Goal: Information Seeking & Learning: Learn about a topic

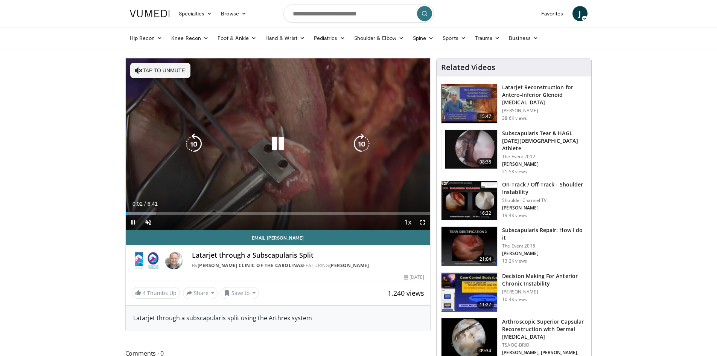
click at [281, 147] on icon "Video Player" at bounding box center [277, 143] width 21 height 21
click at [273, 142] on icon "Video Player" at bounding box center [277, 143] width 21 height 21
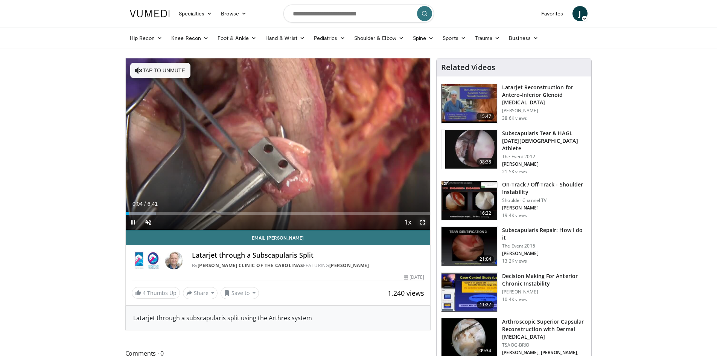
click at [421, 221] on span "Video Player" at bounding box center [422, 222] width 15 height 15
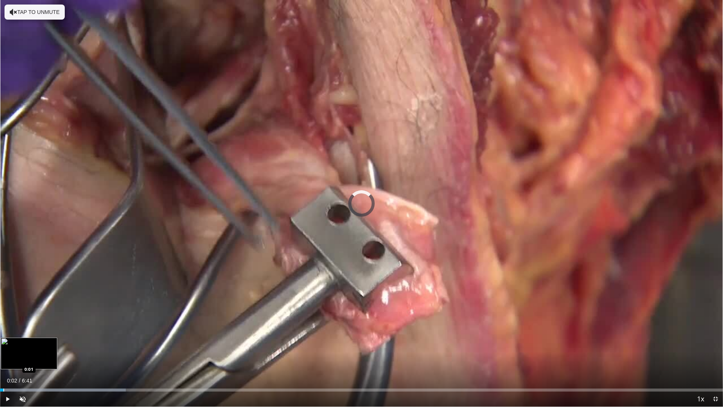
click at [3, 355] on div "Loaded : 17.38% 0:02 0:01" at bounding box center [361, 387] width 723 height 7
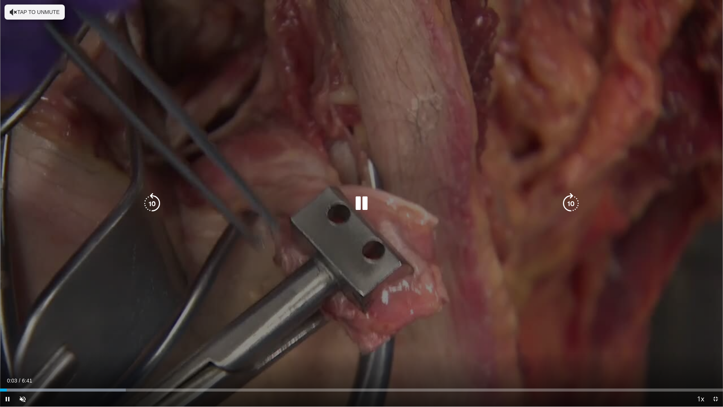
click at [95, 337] on div "10 seconds Tap to unmute" at bounding box center [361, 203] width 723 height 406
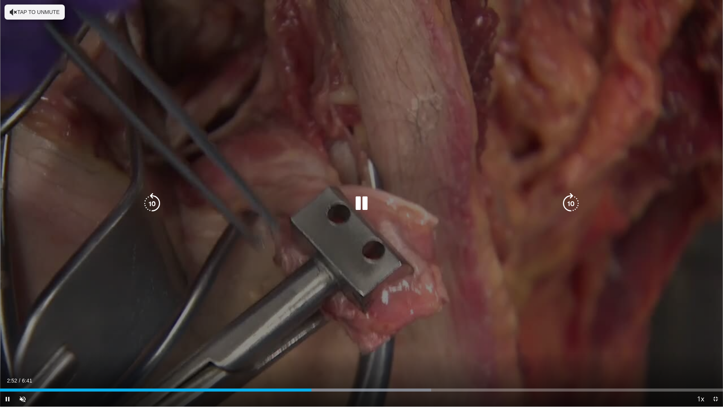
click at [677, 127] on div "10 seconds Tap to unmute" at bounding box center [361, 203] width 723 height 406
click at [607, 166] on div "10 seconds Tap to unmute" at bounding box center [361, 203] width 723 height 406
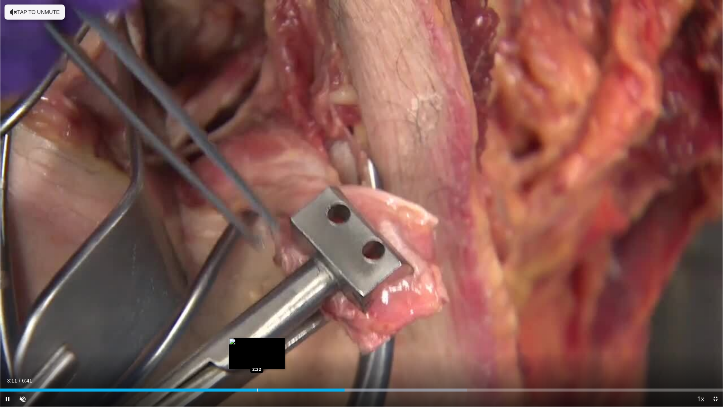
click at [257, 355] on div "Progress Bar" at bounding box center [257, 389] width 1 height 3
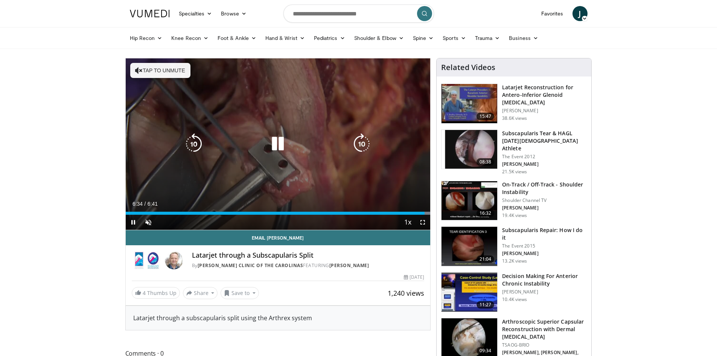
click at [169, 154] on div "10 seconds Tap to unmute" at bounding box center [278, 143] width 305 height 171
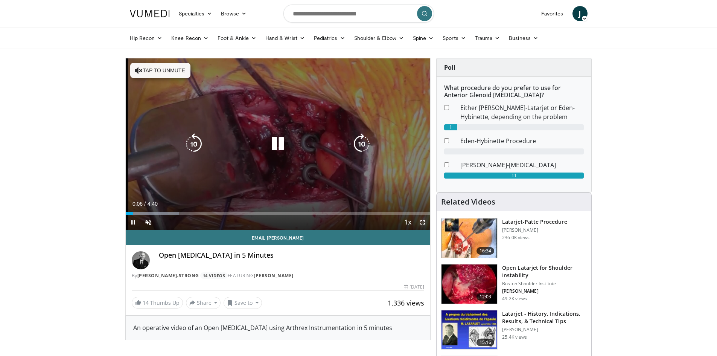
drag, startPoint x: 422, startPoint y: 220, endPoint x: 419, endPoint y: 253, distance: 32.9
click at [421, 220] on span "Video Player" at bounding box center [422, 222] width 15 height 15
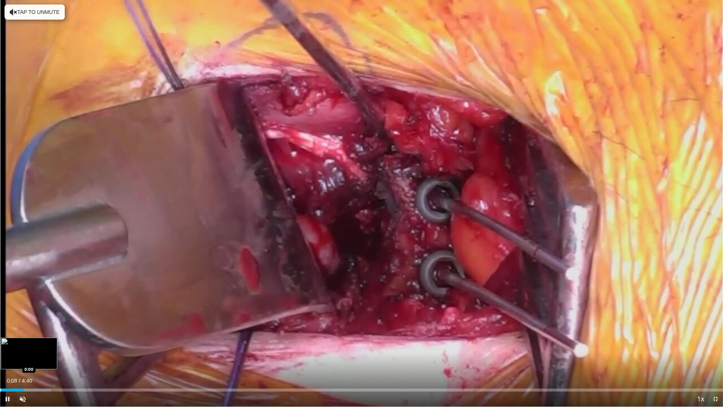
click at [0, 355] on div "Progress Bar" at bounding box center [0, 389] width 1 height 3
click at [5, 355] on div "Progress Bar" at bounding box center [5, 389] width 1 height 3
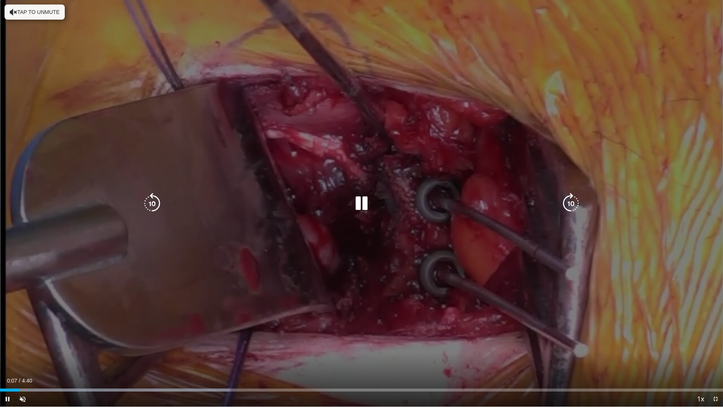
click at [160, 284] on div "10 seconds Tap to unmute" at bounding box center [361, 203] width 723 height 406
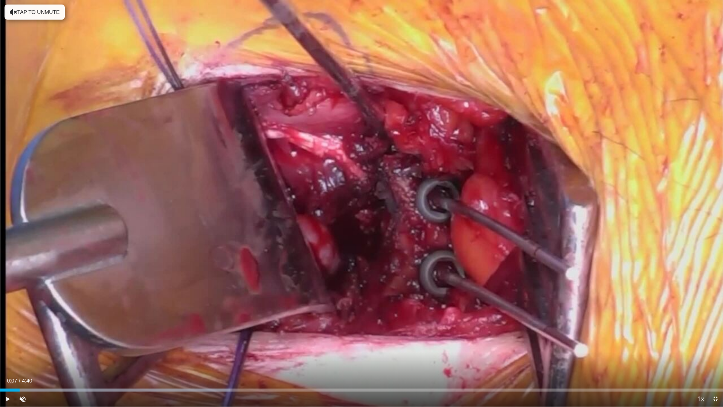
click at [161, 284] on div "10 seconds Tap to unmute" at bounding box center [361, 203] width 723 height 406
click at [526, 355] on video-js "**********" at bounding box center [361, 203] width 723 height 407
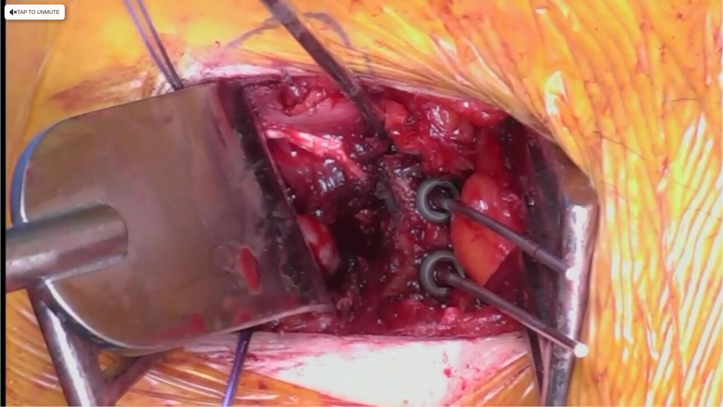
click at [54, 355] on div "10 seconds Tap to unmute" at bounding box center [361, 203] width 723 height 406
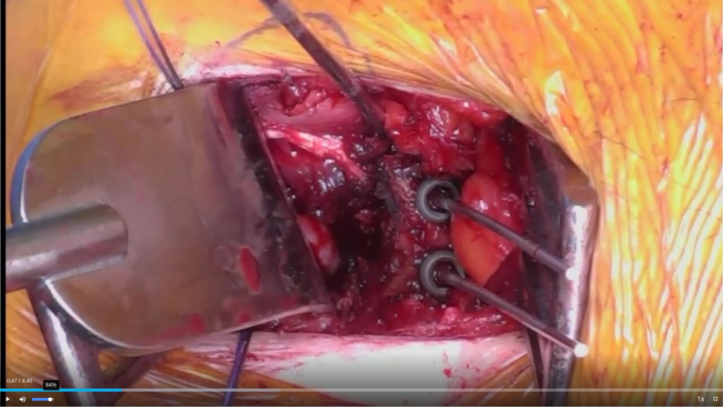
click at [50, 355] on div "84%" at bounding box center [42, 399] width 21 height 3
click at [53, 355] on div "95%" at bounding box center [42, 399] width 21 height 3
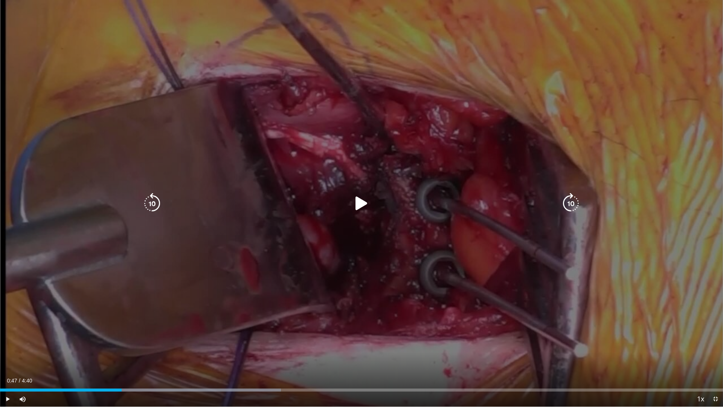
click at [130, 355] on div "10 seconds Tap to unmute" at bounding box center [361, 203] width 723 height 406
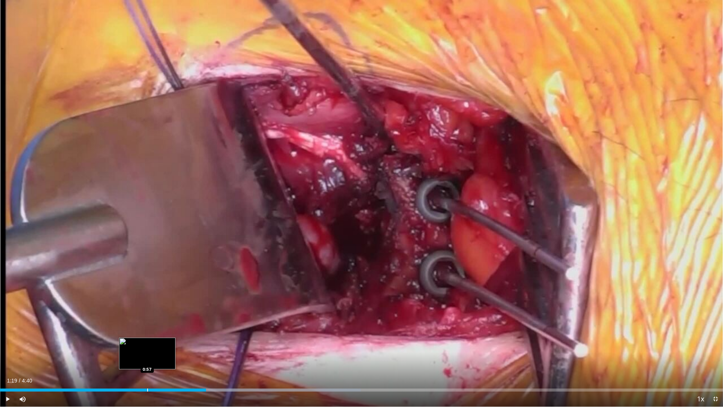
click at [147, 355] on div "Loaded : 49.89% 1:20 0:57" at bounding box center [361, 387] width 723 height 7
click at [158, 355] on div "Progress Bar" at bounding box center [158, 389] width 1 height 3
click at [147, 355] on div "Progress Bar" at bounding box center [147, 389] width 1 height 3
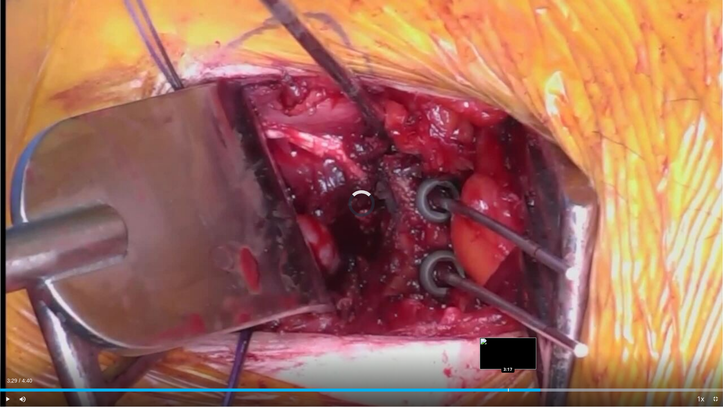
click at [508, 355] on div "Loaded : 96.21% 3:29 3:17" at bounding box center [361, 387] width 723 height 7
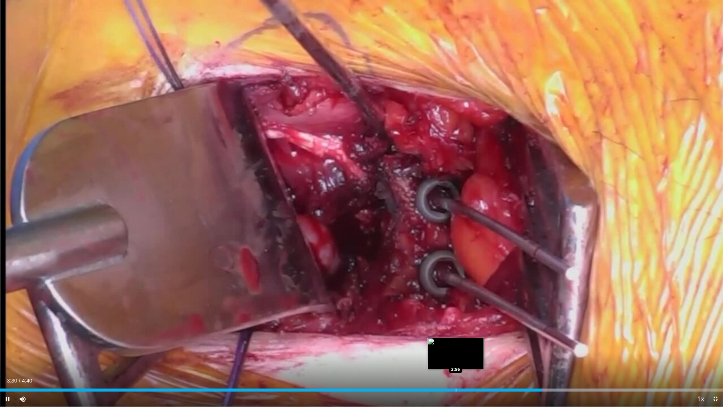
click at [456, 355] on div "Loaded : 96.21% 3:30 2:56" at bounding box center [361, 387] width 723 height 7
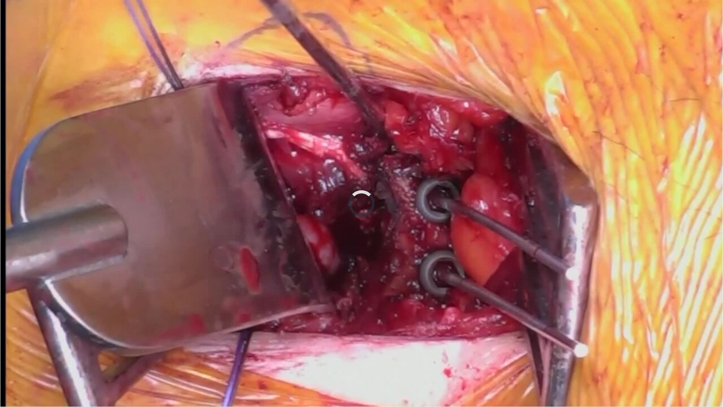
click at [456, 355] on video-js "**********" at bounding box center [361, 203] width 723 height 407
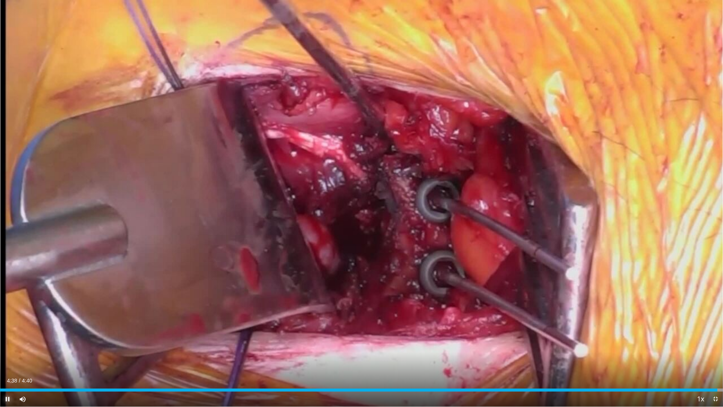
click at [8, 355] on span "Video Player" at bounding box center [7, 398] width 15 height 15
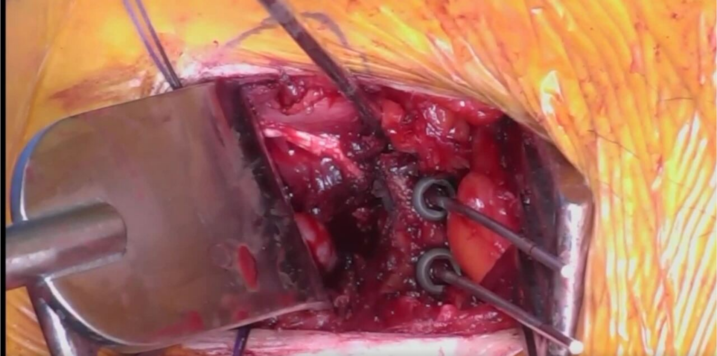
scroll to position [38, 0]
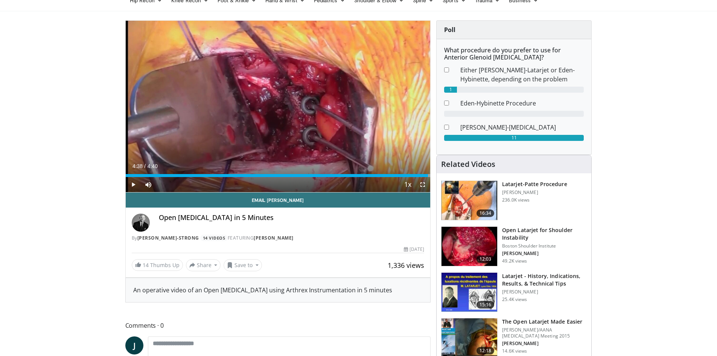
click at [519, 236] on h3 "Open Latarjet for Shoulder Instability" at bounding box center [544, 233] width 85 height 15
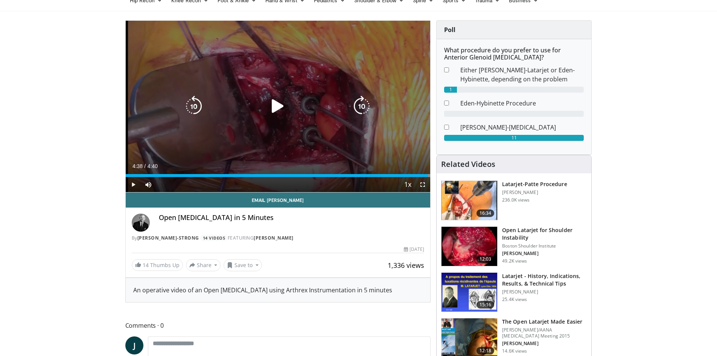
click at [166, 145] on div "10 seconds Tap to unmute" at bounding box center [278, 106] width 305 height 171
drag, startPoint x: 363, startPoint y: 117, endPoint x: 348, endPoint y: 120, distance: 15.4
click at [362, 117] on div "10 seconds Tap to unmute" at bounding box center [278, 106] width 305 height 171
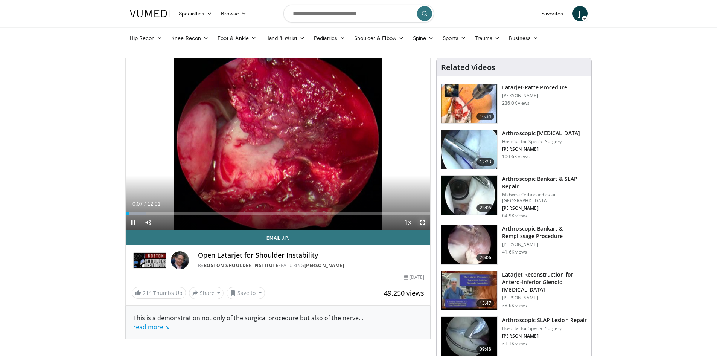
click at [424, 223] on span "Video Player" at bounding box center [422, 222] width 15 height 15
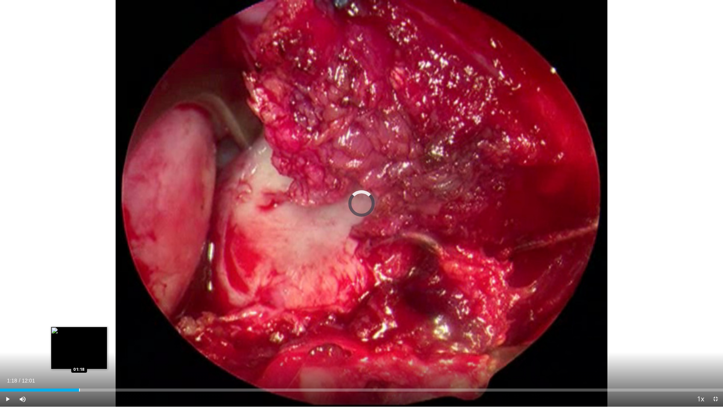
click at [79, 355] on div "Loaded : 8.29% 01:18 01:18" at bounding box center [361, 387] width 723 height 7
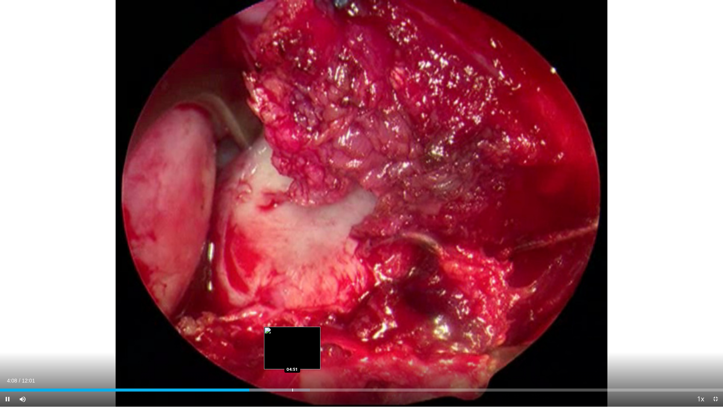
click at [292, 355] on div "Progress Bar" at bounding box center [292, 389] width 1 height 3
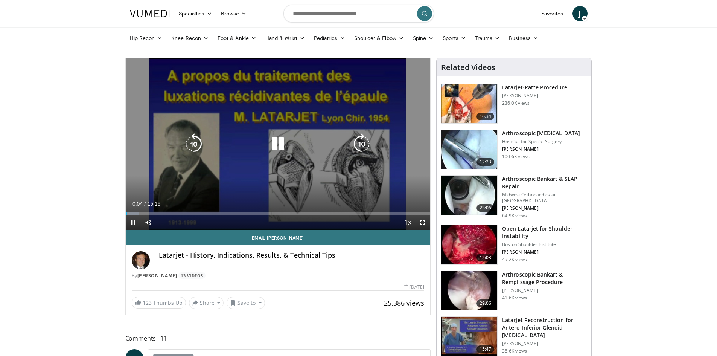
click at [282, 141] on icon "Video Player" at bounding box center [277, 143] width 21 height 21
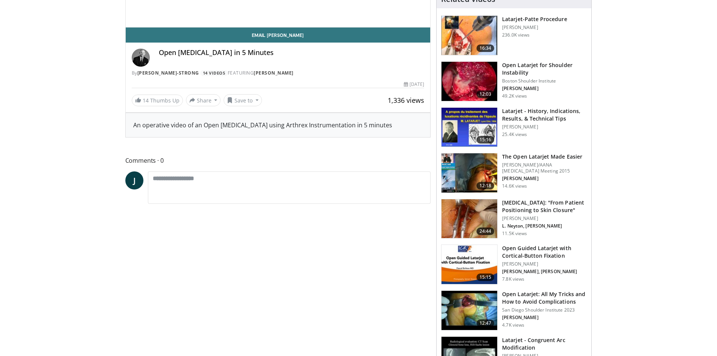
scroll to position [38, 0]
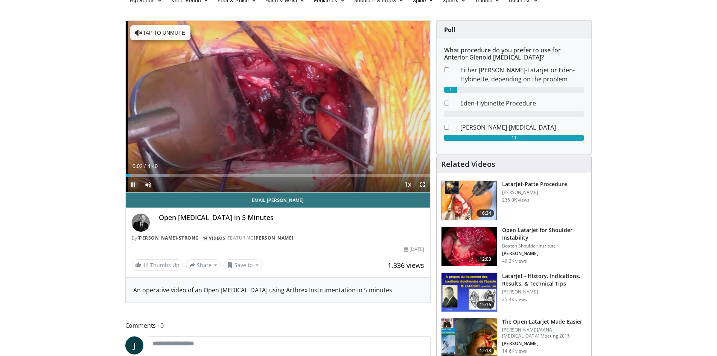
click at [133, 187] on span "Video Player" at bounding box center [133, 184] width 15 height 15
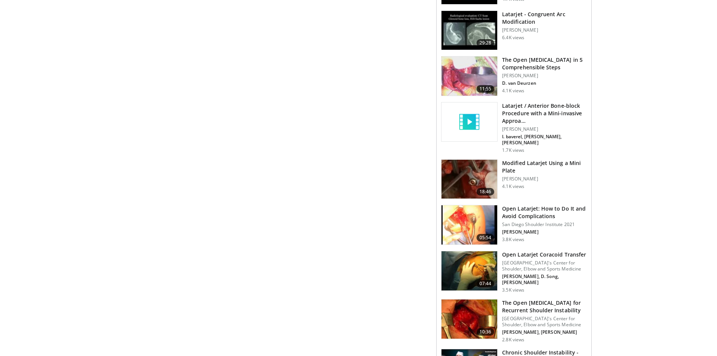
scroll to position [565, 0]
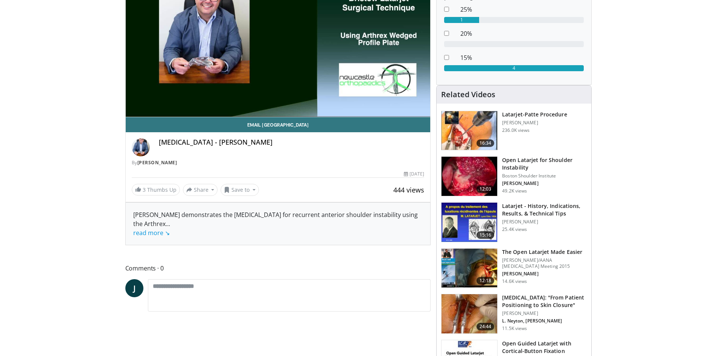
scroll to position [38, 0]
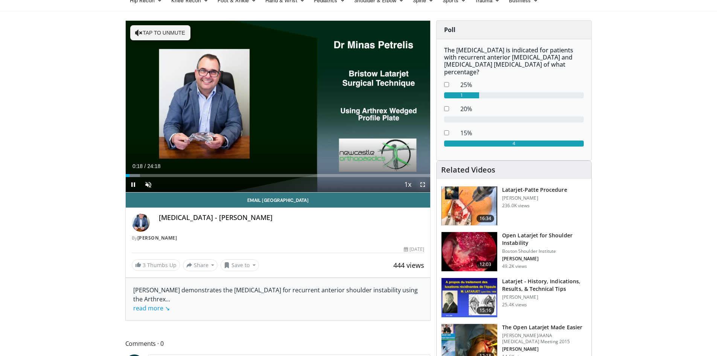
click at [423, 185] on span "Video Player" at bounding box center [422, 184] width 15 height 15
